Goal: Task Accomplishment & Management: Complete application form

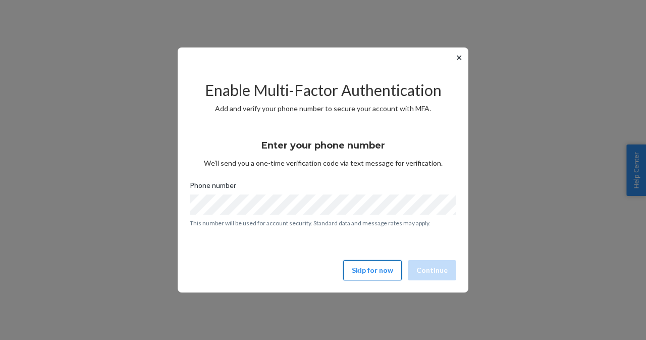
click at [387, 271] on button "Skip for now" at bounding box center [372, 270] width 59 height 20
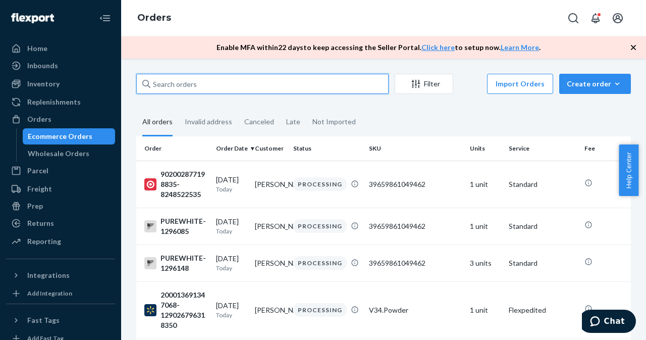
click at [181, 87] on input "text" at bounding box center [262, 84] width 252 height 20
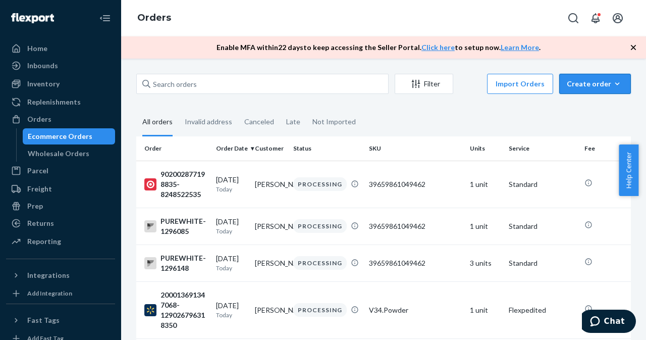
click at [587, 86] on div "Create order" at bounding box center [595, 84] width 57 height 10
click at [590, 112] on span "Ecommerce order" at bounding box center [601, 107] width 63 height 7
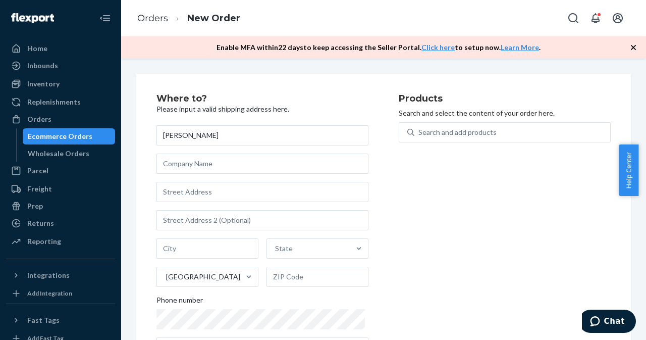
type input "[PERSON_NAME]"
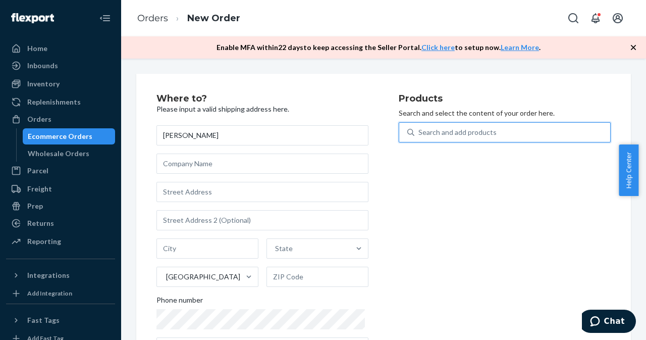
click at [477, 129] on div "Search and add products" at bounding box center [457, 132] width 78 height 10
click at [419, 129] on input "0 results available. Use Up and Down to choose options, press Enter to select t…" at bounding box center [418, 132] width 1 height 10
paste input "39659861049462"
type input "39659861049462"
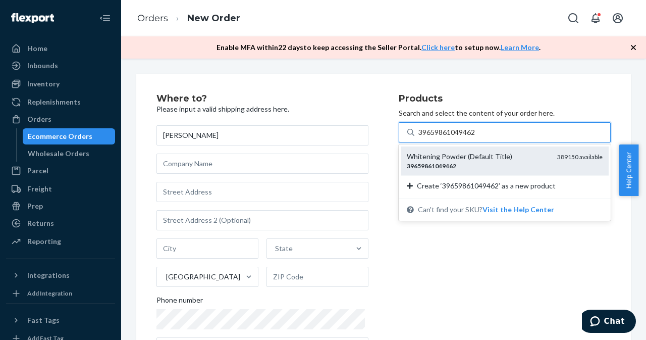
click at [546, 155] on div "[MEDICAL_DATA] Powder (Default Title) 39659861049462 389150 available" at bounding box center [505, 160] width 196 height 19
click at [477, 137] on input "39659861049462" at bounding box center [447, 132] width 59 height 10
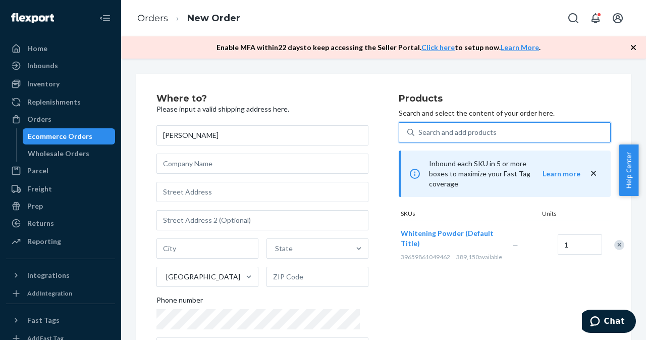
click at [453, 131] on div "Search and add products" at bounding box center [457, 132] width 78 height 10
click at [419, 131] on input "0 results available. Use Up and Down to choose options, press Enter to select t…" at bounding box center [418, 132] width 1 height 10
paste input "V34.Powder"
type input "V34.Powder"
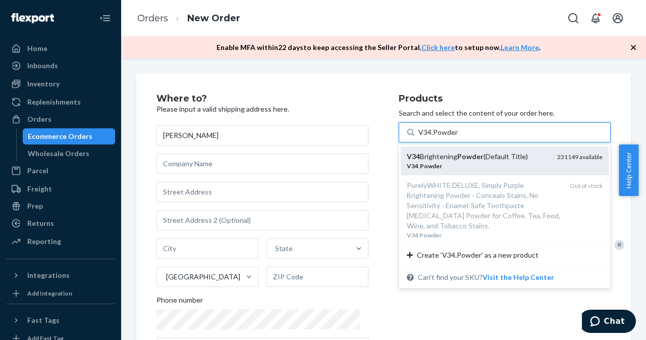
click at [473, 158] on em "Powder" at bounding box center [470, 156] width 26 height 9
click at [458, 137] on input "V34.Powder" at bounding box center [437, 132] width 39 height 10
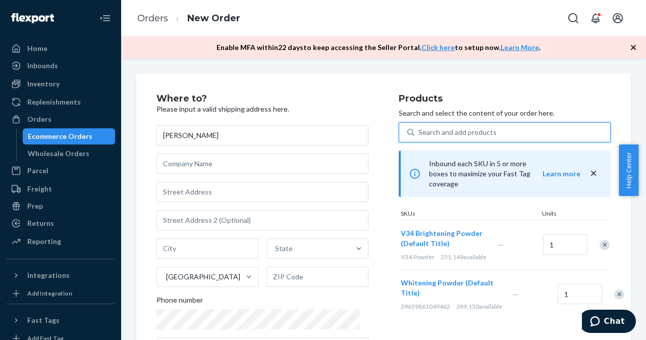
click at [428, 134] on div "Search and add products" at bounding box center [457, 132] width 78 height 10
click at [419, 134] on input "0 results available. Use Up and Down to choose options, press Enter to select t…" at bounding box center [418, 132] width 1 height 10
paste input "30321058414710"
type input "30321058414710"
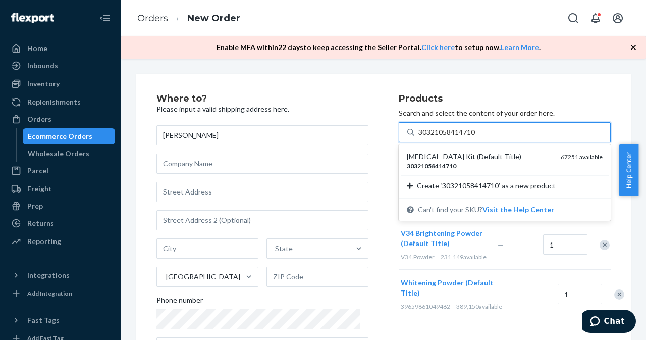
click at [517, 163] on div "30321058414710" at bounding box center [480, 166] width 146 height 9
click at [477, 137] on input "30321058414710" at bounding box center [447, 132] width 59 height 10
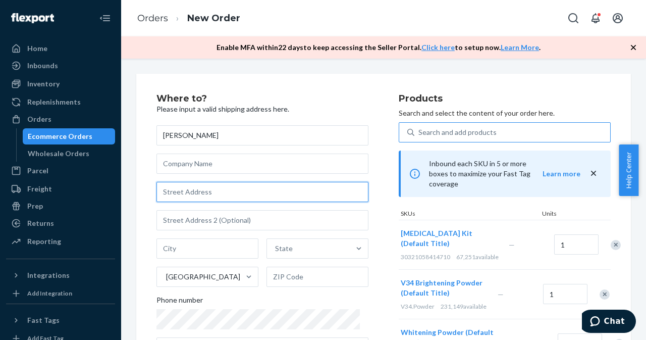
click at [224, 191] on input "text" at bounding box center [262, 192] width 212 height 20
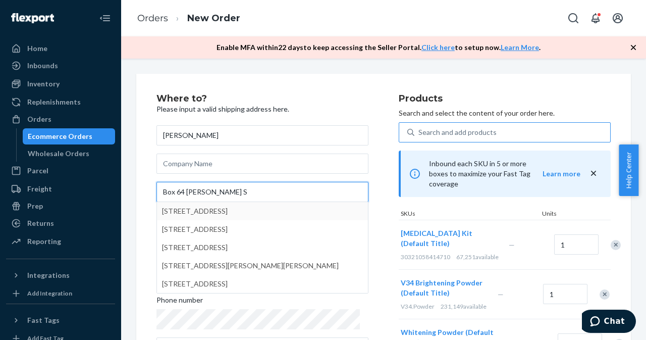
type input "Box 64 [PERSON_NAME] S0"
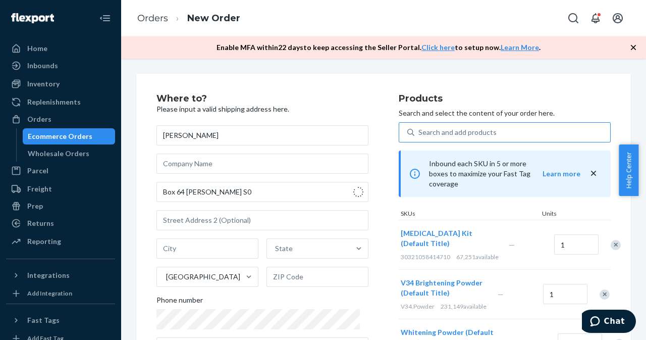
type input "Rhein"
type input "S0A"
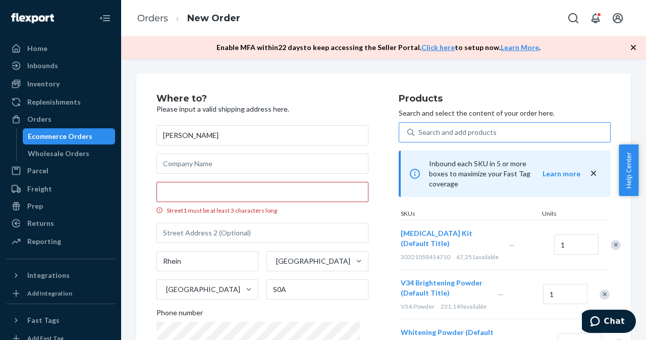
scroll to position [59, 0]
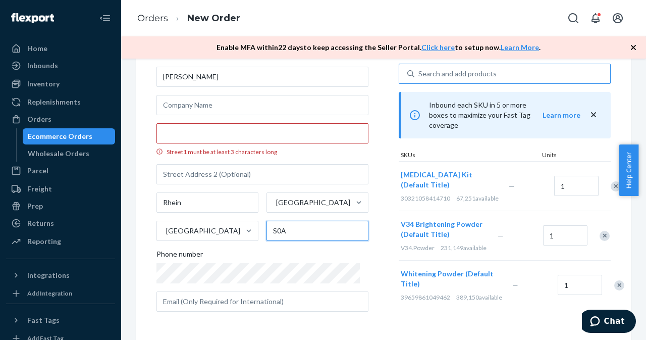
click at [293, 230] on input "S0A" at bounding box center [317, 231] width 102 height 20
type input "S0A3K0"
click at [319, 247] on div "[PERSON_NAME][GEOGRAPHIC_DATA] must be at least 3 characters [GEOGRAPHIC_DATA] …" at bounding box center [262, 189] width 212 height 245
click at [228, 134] on input "Street1 must be at least 3 characters long" at bounding box center [262, 133] width 212 height 20
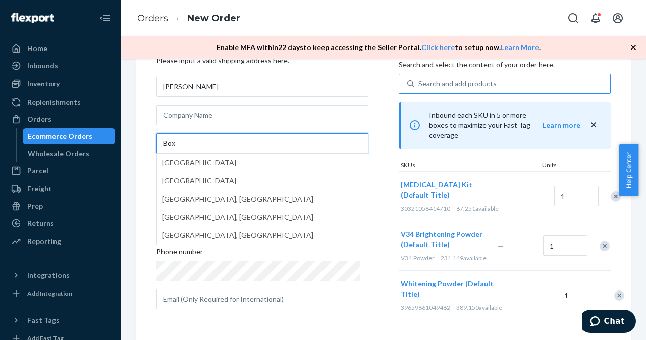
scroll to position [56, 0]
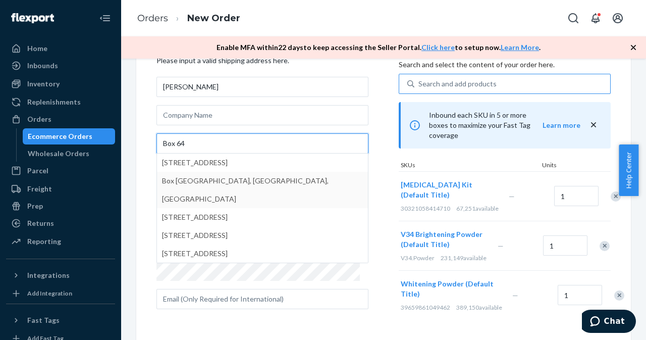
type input "Box 64"
click at [373, 164] on div "Where to? Please input a valid shipping address here. [PERSON_NAME][GEOGRAPHIC_…" at bounding box center [277, 182] width 242 height 274
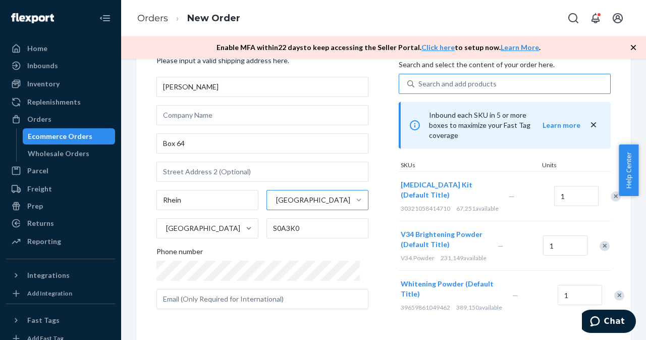
click at [350, 195] on div at bounding box center [359, 200] width 18 height 10
click at [276, 195] on input "[GEOGRAPHIC_DATA]" at bounding box center [275, 200] width 1 height 10
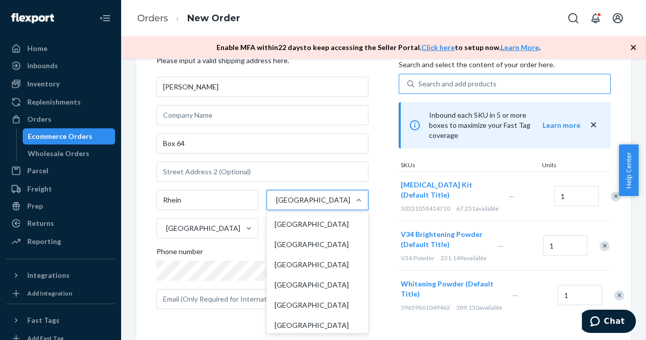
scroll to position [140, 0]
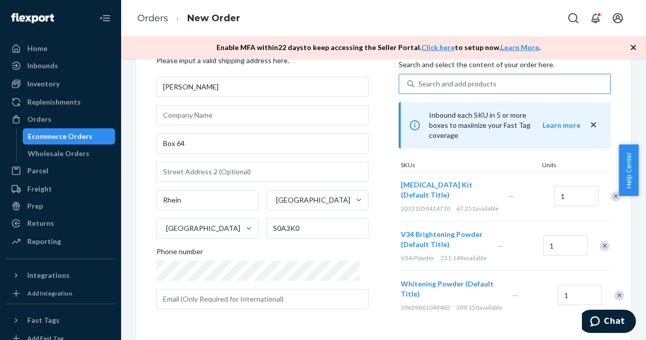
click at [374, 200] on div "Where to? Please input a valid shipping address here. [PERSON_NAME] [GEOGRAPHIC…" at bounding box center [277, 182] width 242 height 274
click at [218, 298] on input "text" at bounding box center [262, 299] width 212 height 20
click at [254, 290] on input "text" at bounding box center [262, 299] width 212 height 20
paste input "[EMAIL_ADDRESS][DOMAIN_NAME]"
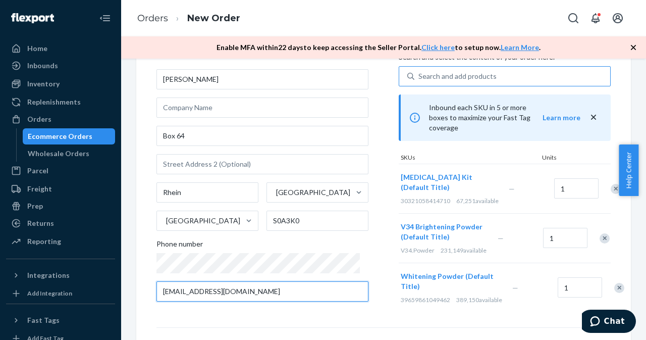
scroll to position [182, 0]
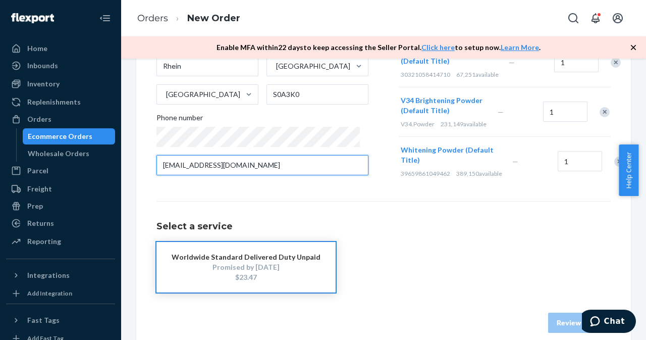
type input "[EMAIL_ADDRESS][DOMAIN_NAME]"
click at [257, 282] on div "$23.47" at bounding box center [246, 277] width 149 height 10
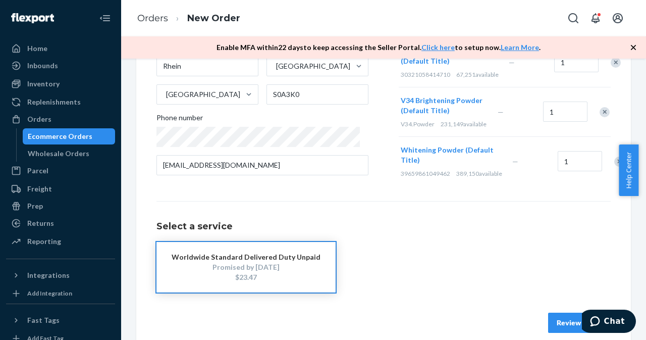
click at [559, 331] on button "Review Order" at bounding box center [579, 322] width 63 height 20
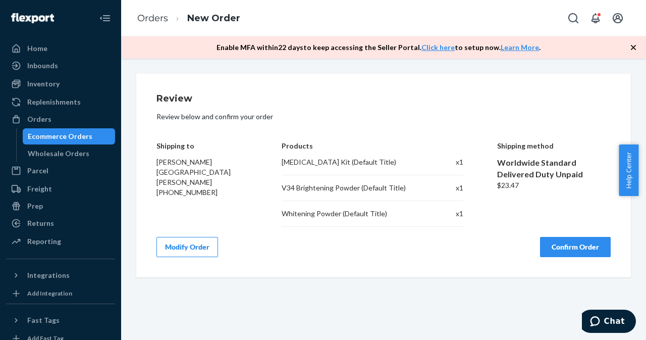
scroll to position [0, 0]
click at [583, 249] on button "Confirm Order" at bounding box center [575, 247] width 71 height 20
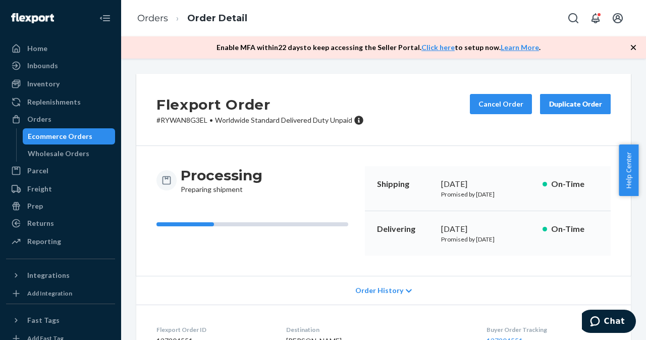
click at [63, 137] on div "Ecommerce Orders" at bounding box center [60, 136] width 65 height 10
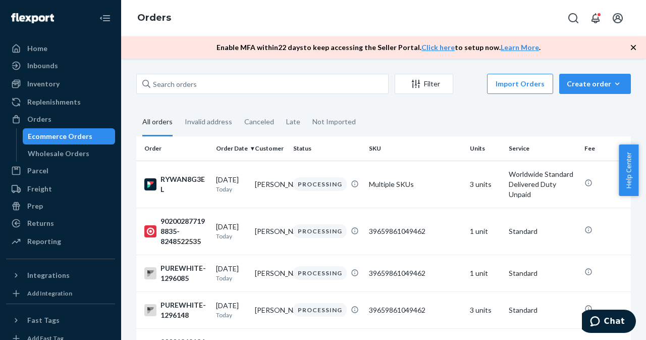
click at [612, 87] on icon "button" at bounding box center [617, 84] width 10 height 10
click at [571, 110] on span "Ecommerce order" at bounding box center [601, 107] width 63 height 7
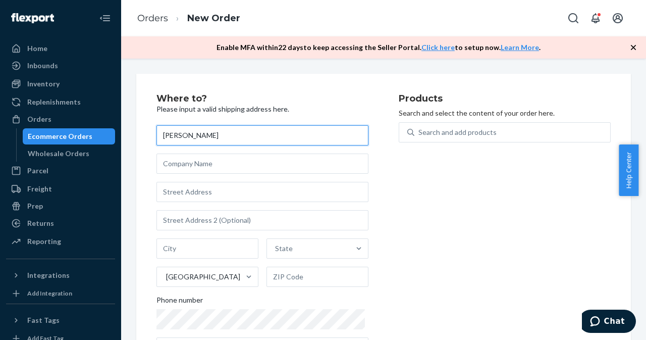
paste input "Stryiska"
type input "[PERSON_NAME]"
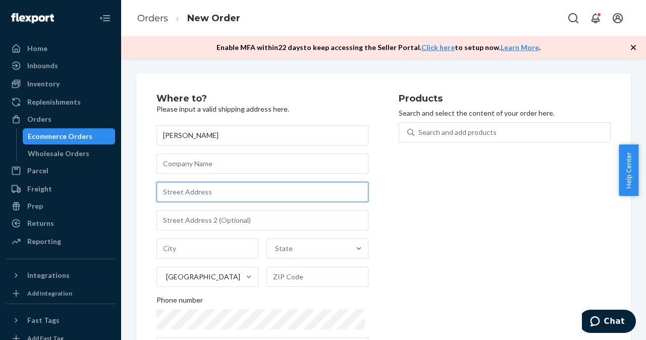
click at [284, 187] on input "text" at bounding box center [262, 192] width 212 height 20
paste input "111g"
paste input "kv58"
type input "111g, kv58"
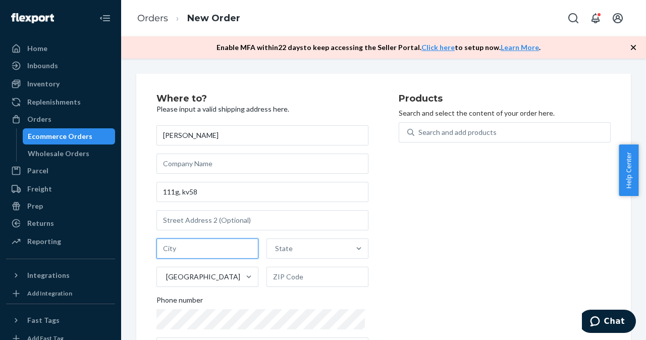
click at [200, 240] on input "text" at bounding box center [207, 248] width 102 height 20
paste input "Lviv"
type input "Lviv"
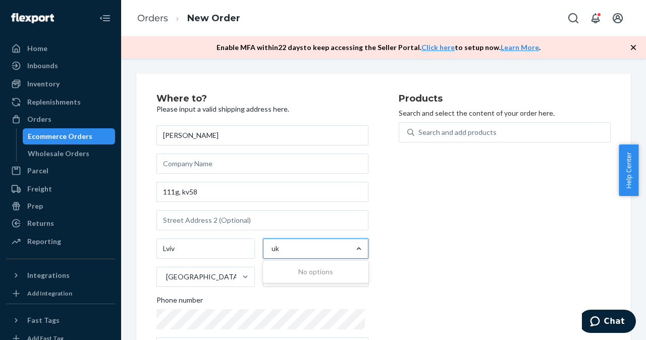
type input "u"
click at [500, 274] on div "Products Search and select the content of your order here. Search and add produ…" at bounding box center [505, 230] width 212 height 272
click at [293, 284] on input "text" at bounding box center [317, 276] width 102 height 20
paste input "79054"
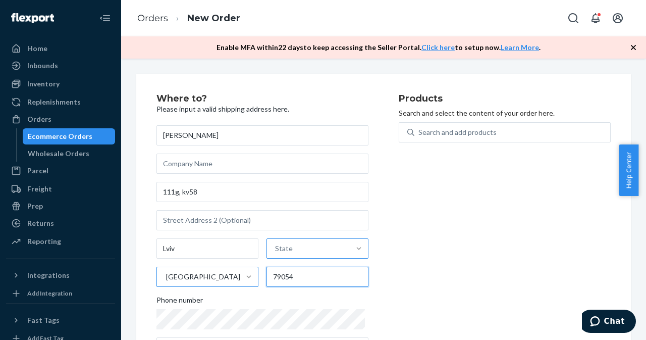
type input "79054"
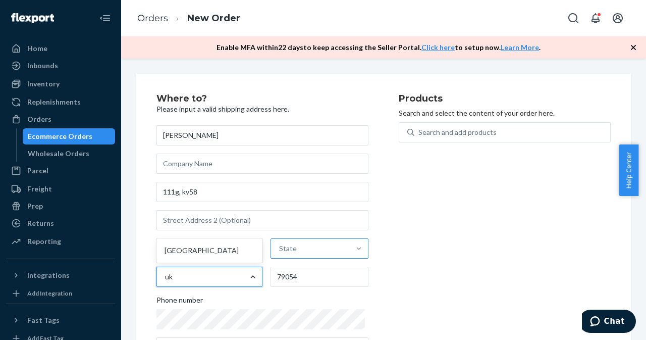
type input "ukr"
click at [239, 260] on div "[GEOGRAPHIC_DATA]" at bounding box center [209, 250] width 102 height 20
click at [177, 272] on input "ukr" at bounding box center [171, 277] width 12 height 10
click at [415, 283] on div "Products Search and select the content of your order here. Search and add produ…" at bounding box center [505, 230] width 212 height 272
click at [306, 248] on input "text" at bounding box center [320, 248] width 98 height 20
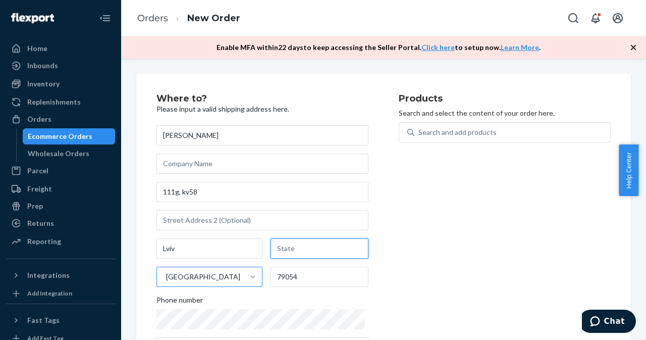
paste input "Lviv"
type input "Lviv"
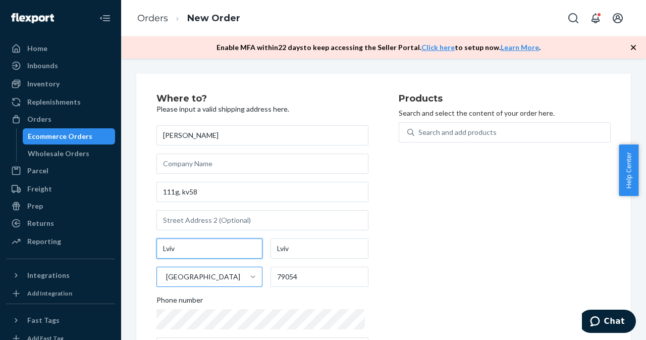
click at [203, 246] on input "Lviv" at bounding box center [209, 248] width 106 height 20
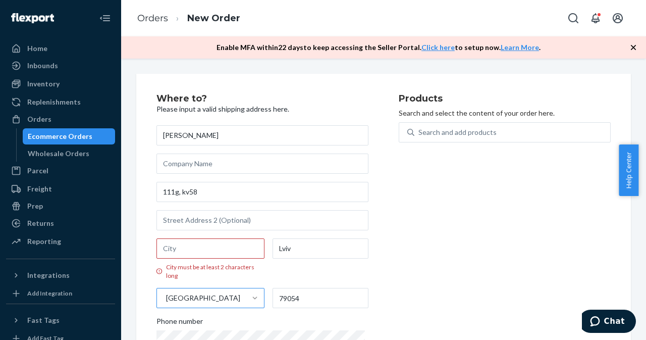
click at [425, 277] on div "Products Search and select the content of your order here. Search and add produ…" at bounding box center [505, 240] width 212 height 293
click at [218, 245] on input "City must be at least 2 characters long" at bounding box center [210, 248] width 108 height 20
click at [498, 235] on div "Products Search and select the content of your order here. Search and add produ…" at bounding box center [505, 240] width 212 height 293
click at [39, 132] on div "Ecommerce Orders" at bounding box center [60, 136] width 65 height 10
